Goal: Information Seeking & Learning: Learn about a topic

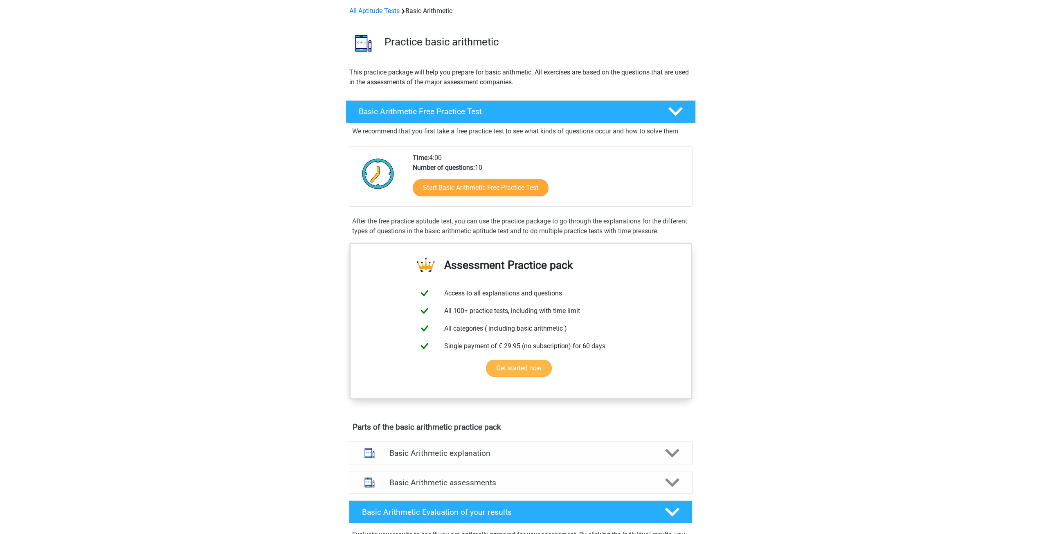
scroll to position [41, 0]
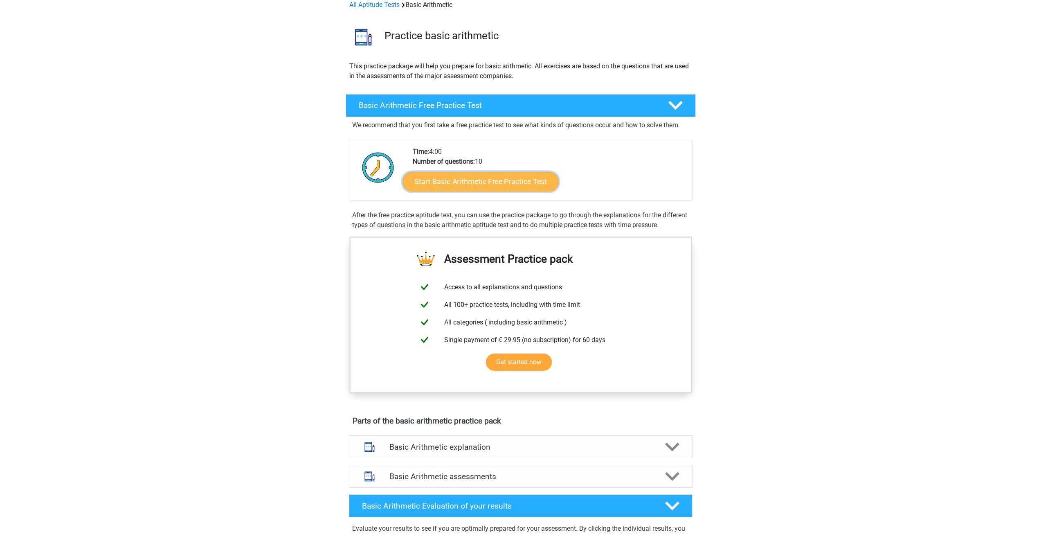
click at [466, 186] on link "Start Basic Arithmetic Free Practice Test" at bounding box center [481, 181] width 156 height 20
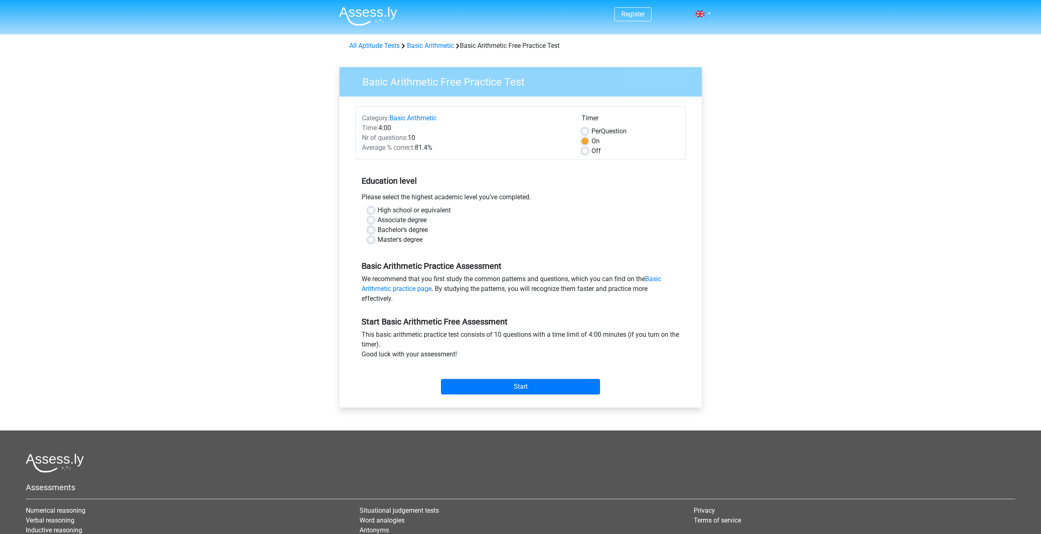
click at [378, 222] on label "Associate degree" at bounding box center [402, 220] width 49 height 10
click at [373, 222] on input "Associate degree" at bounding box center [371, 219] width 7 height 8
radio input "true"
click at [486, 381] on input "Start" at bounding box center [520, 387] width 159 height 16
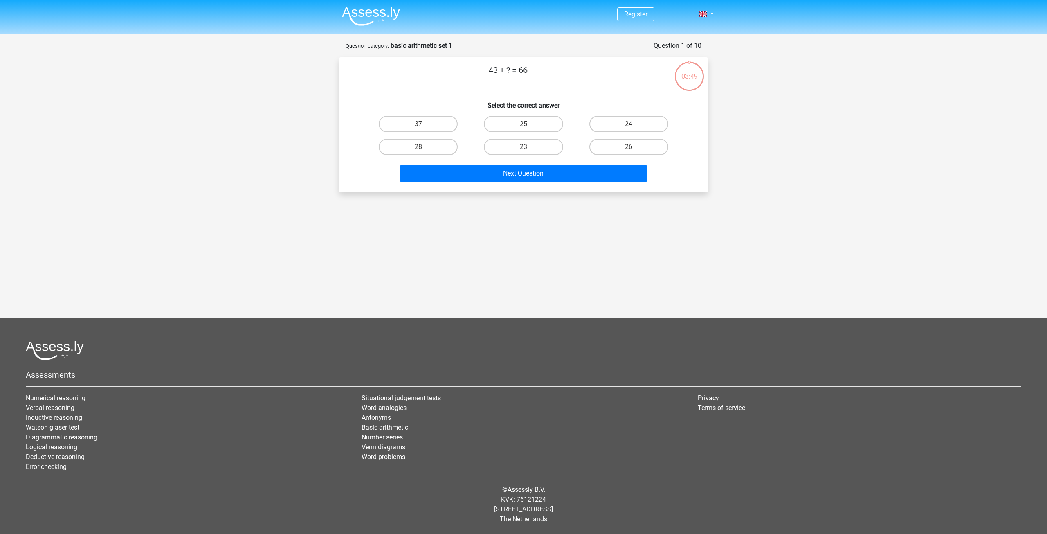
click at [524, 152] on input "23" at bounding box center [526, 149] width 5 height 5
radio input "true"
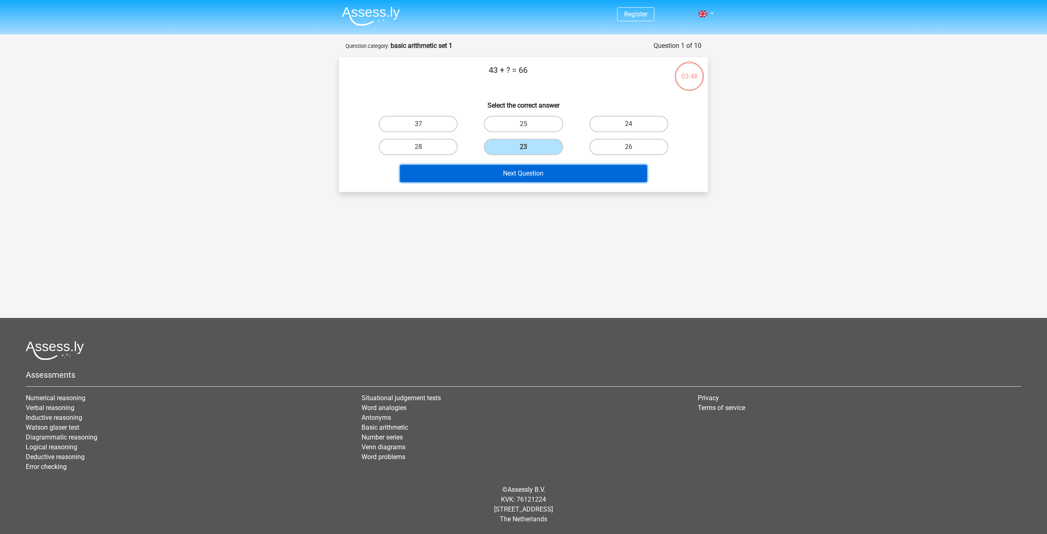
click at [526, 171] on button "Next Question" at bounding box center [523, 173] width 247 height 17
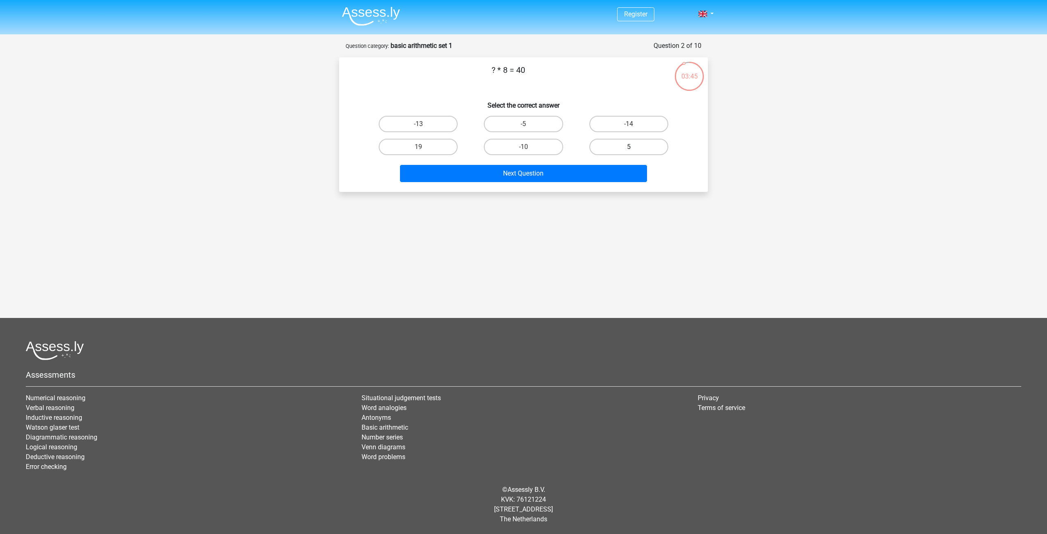
click at [607, 143] on label "5" at bounding box center [628, 147] width 79 height 16
click at [629, 147] on input "5" at bounding box center [631, 149] width 5 height 5
radio input "true"
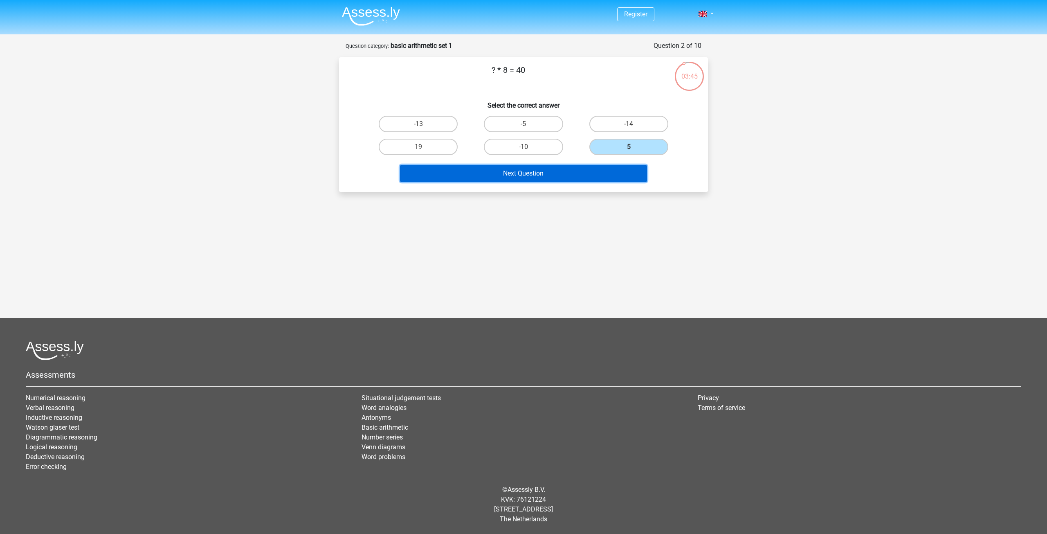
click at [547, 169] on button "Next Question" at bounding box center [523, 173] width 247 height 17
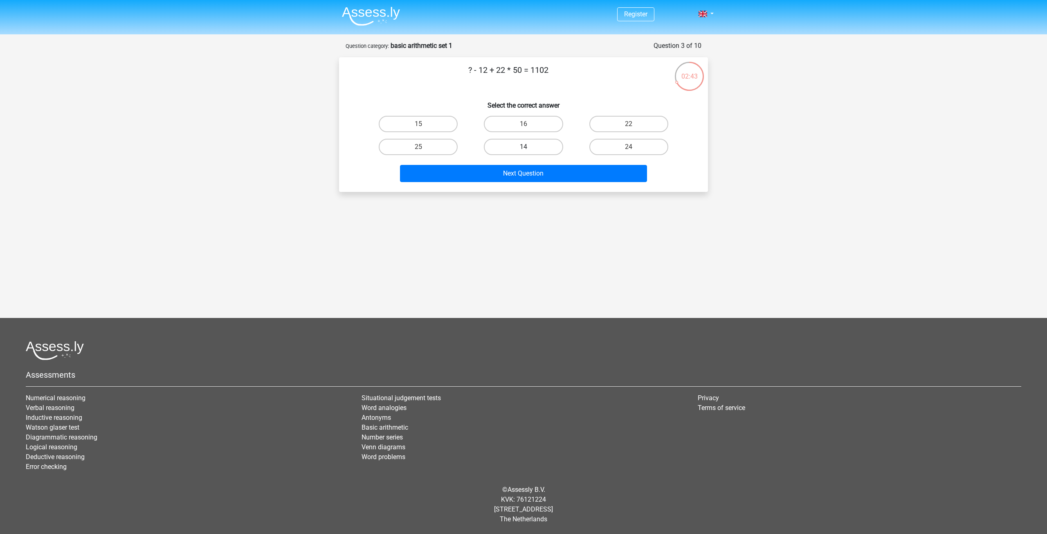
click at [514, 142] on label "14" at bounding box center [523, 147] width 79 height 16
click at [524, 147] on input "14" at bounding box center [526, 149] width 5 height 5
radio input "true"
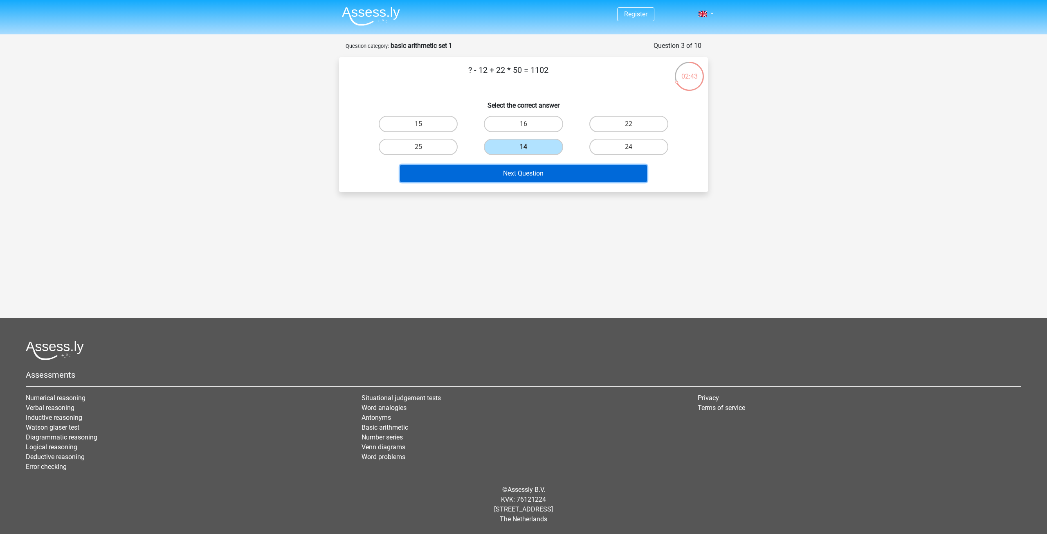
click at [520, 176] on button "Next Question" at bounding box center [523, 173] width 247 height 17
